Goal: Navigation & Orientation: Find specific page/section

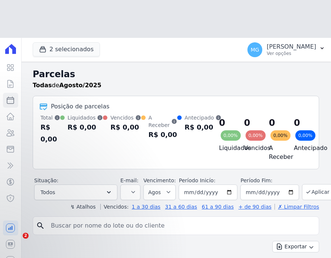
select select
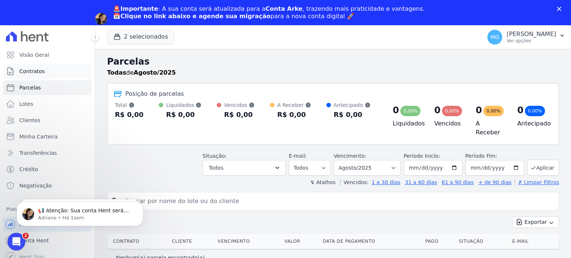
click at [30, 70] on span "Contratos" at bounding box center [31, 71] width 25 height 7
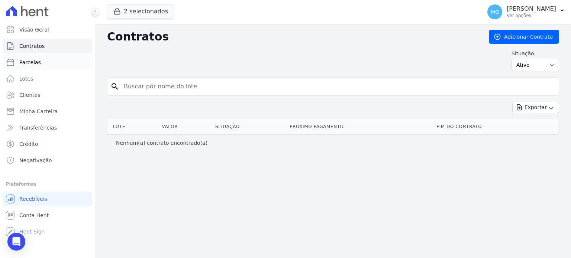
click at [26, 65] on span "Parcelas" at bounding box center [30, 62] width 22 height 7
select select
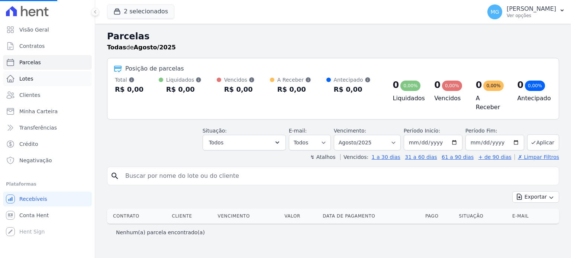
select select
click at [28, 47] on span "Contratos" at bounding box center [31, 45] width 25 height 7
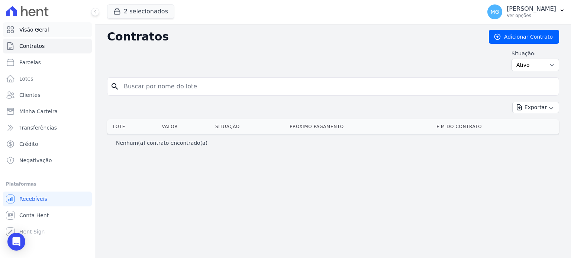
click at [40, 28] on span "Visão Geral" at bounding box center [34, 29] width 30 height 7
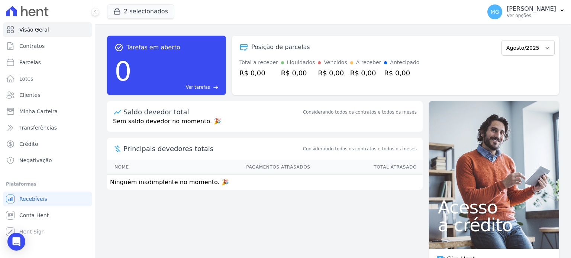
click at [331, 8] on div "2 selecionados CONSTRUTORA MINERVA LTDA JARDINS DE [GEOGRAPHIC_DATA] JARDINS DE…" at bounding box center [292, 12] width 371 height 25
